Goal: Transaction & Acquisition: Book appointment/travel/reservation

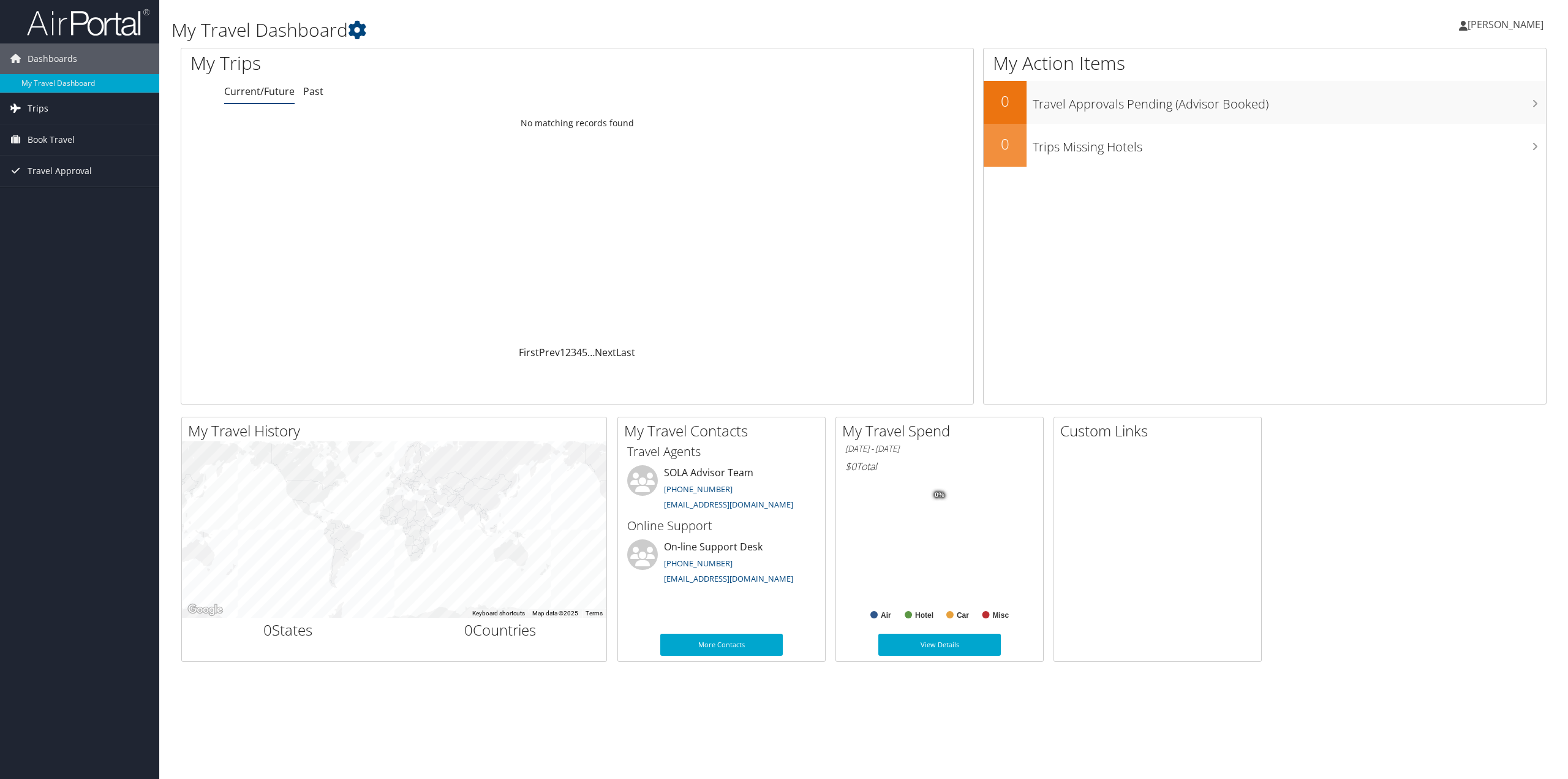
click at [56, 110] on link "Trips" at bounding box center [79, 108] width 159 height 31
click at [74, 191] on link "Book Travel" at bounding box center [79, 195] width 159 height 31
click at [78, 238] on link "Book/Manage Online Trips" at bounding box center [79, 238] width 159 height 19
